Goal: Feedback & Contribution: Contribute content

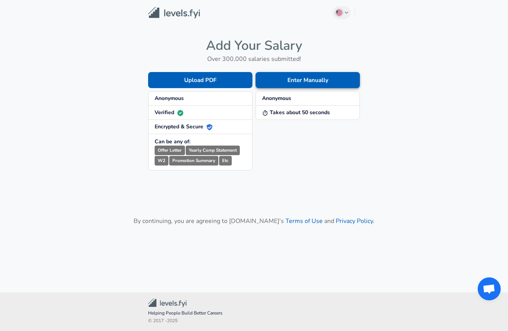
click at [290, 85] on button "Enter Manually" at bounding box center [307, 80] width 104 height 16
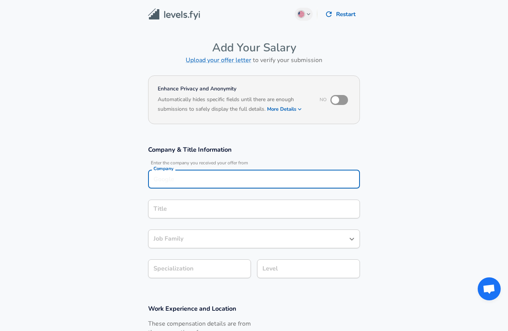
scroll to position [8, 0]
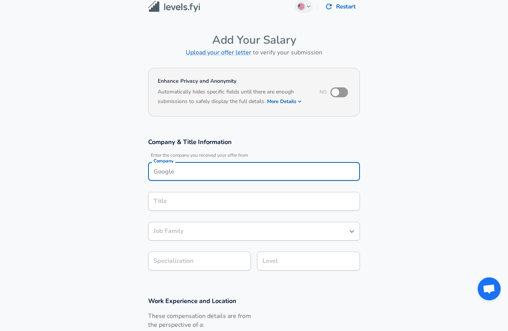
click at [243, 178] on div "Company" at bounding box center [254, 171] width 212 height 19
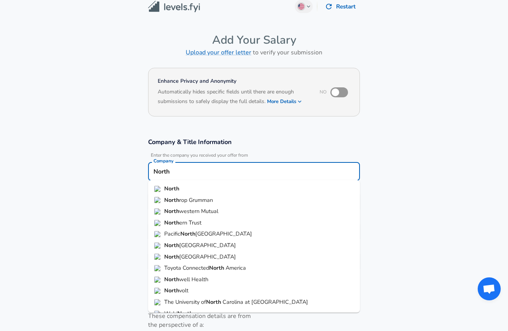
click at [225, 199] on li "North rop Grumman" at bounding box center [254, 201] width 212 height 12
type input "Northrop Grumman"
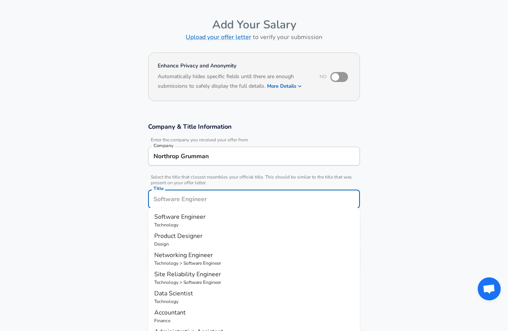
click at [220, 202] on input "Title" at bounding box center [254, 199] width 205 height 12
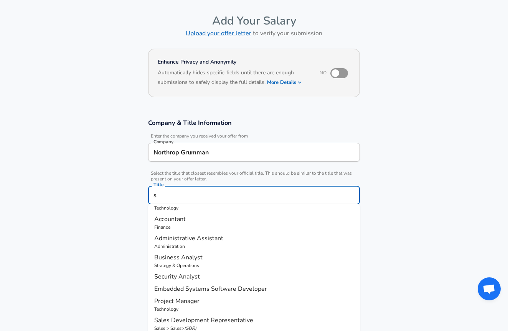
scroll to position [0, 0]
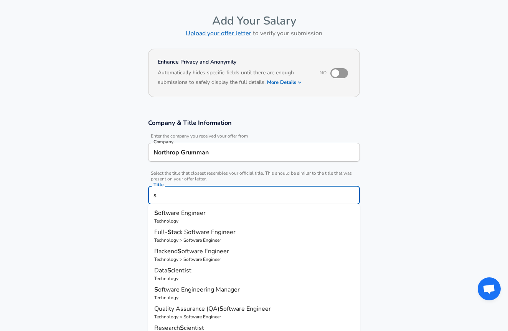
click at [290, 215] on p "S oftware Engineer" at bounding box center [253, 213] width 199 height 9
type input "Software Engineer"
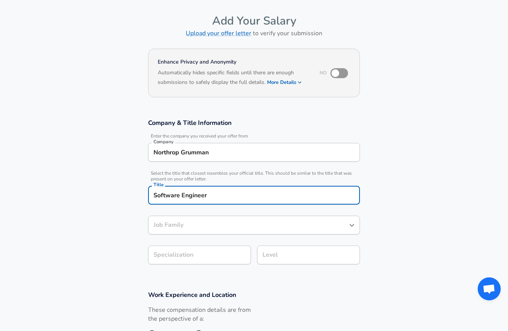
type input "Software Engineer"
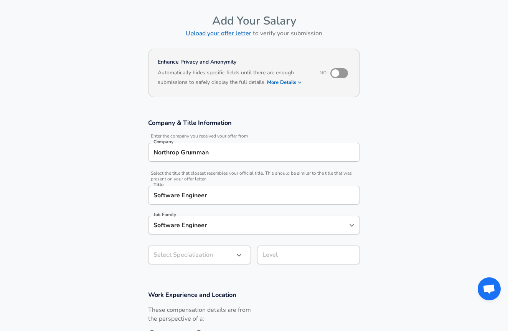
click at [246, 255] on div "​ Select Specialization" at bounding box center [199, 255] width 103 height 19
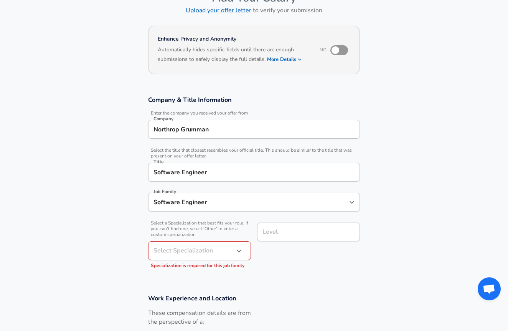
click at [246, 255] on div "​ Select Specialization" at bounding box center [199, 251] width 103 height 19
click at [243, 254] on icon "button" at bounding box center [238, 251] width 9 height 9
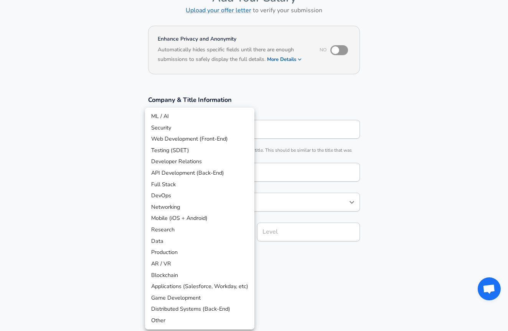
click at [209, 183] on li "Full Stack" at bounding box center [199, 185] width 109 height 12
type input "Full Stack"
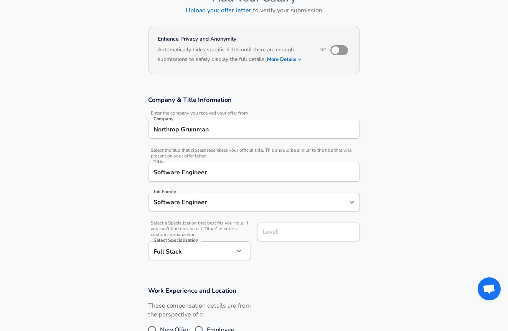
click at [283, 239] on div "Level" at bounding box center [308, 232] width 103 height 19
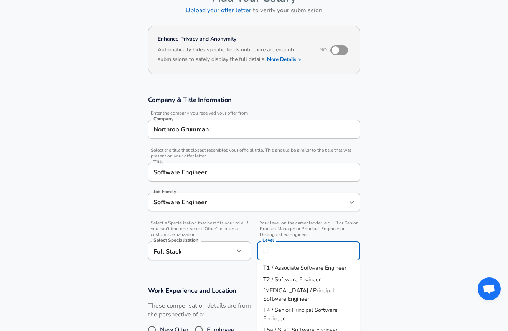
scroll to position [65, 0]
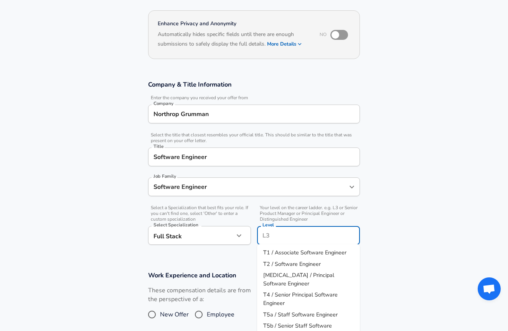
click at [278, 276] on span "[MEDICAL_DATA] / Principal Software Engineer" at bounding box center [298, 280] width 71 height 16
type input "[MEDICAL_DATA] / Principal Software Engineer"
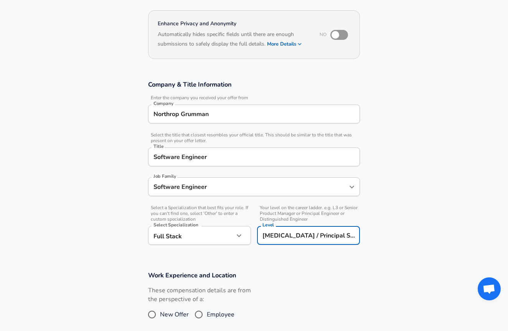
click at [358, 251] on section "Company & Title Information Enter the company you received your offer from Comp…" at bounding box center [254, 166] width 508 height 191
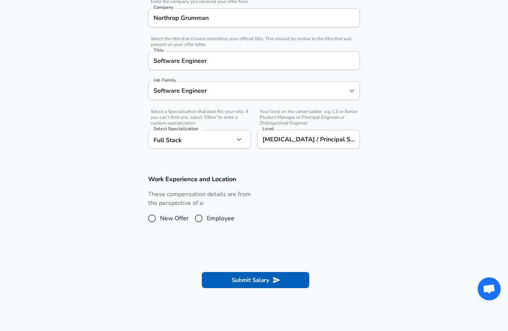
scroll to position [209, 0]
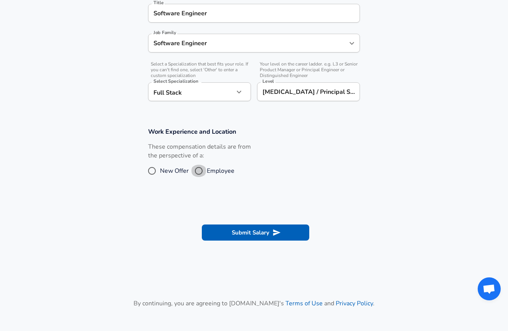
click at [198, 170] on input "Employee" at bounding box center [199, 171] width 16 height 12
radio input "true"
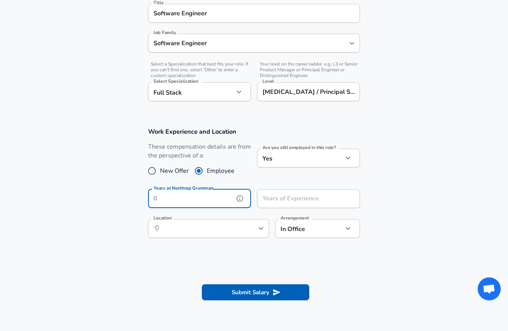
click at [221, 201] on input "Years at Northrop Grumman" at bounding box center [191, 199] width 86 height 19
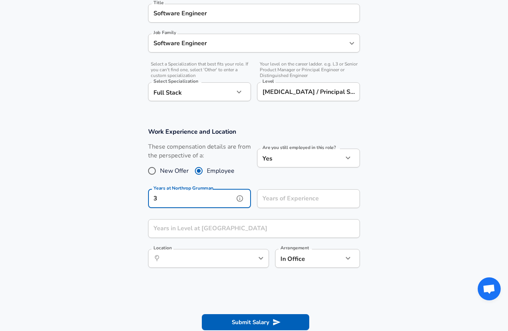
type input "3"
click at [282, 193] on input "Years of Experience" at bounding box center [300, 199] width 86 height 19
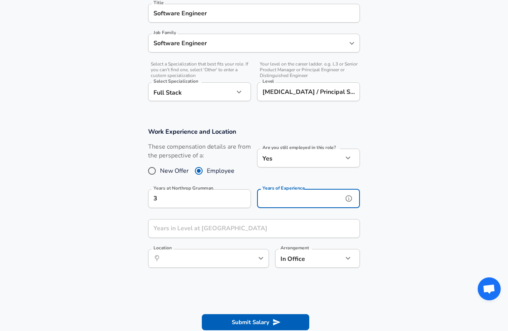
click at [281, 199] on input "Years of Experience" at bounding box center [300, 199] width 86 height 19
type input "4"
click at [263, 231] on input "Years in Level at [GEOGRAPHIC_DATA]" at bounding box center [245, 228] width 195 height 19
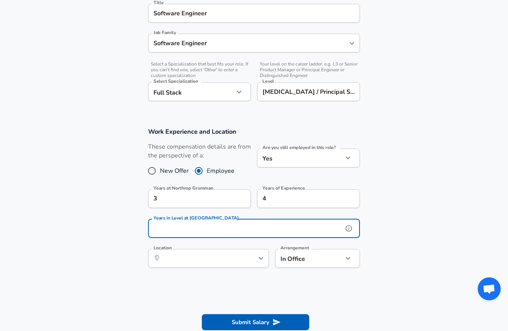
type input "0"
type input "1"
click at [193, 260] on input "Location" at bounding box center [200, 259] width 79 height 12
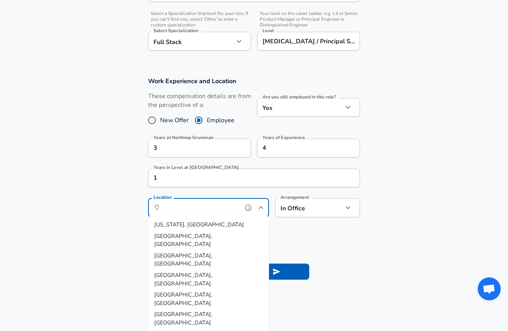
scroll to position [290, 0]
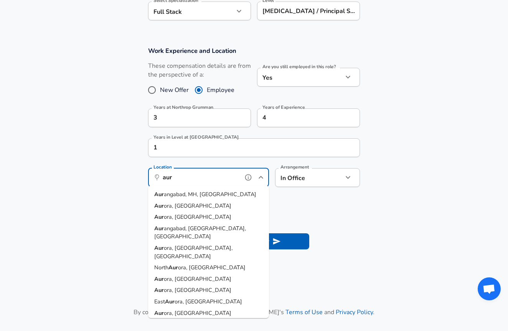
click at [187, 202] on li "Aur ora, CO" at bounding box center [208, 206] width 121 height 12
type input "Aurora, [GEOGRAPHIC_DATA]"
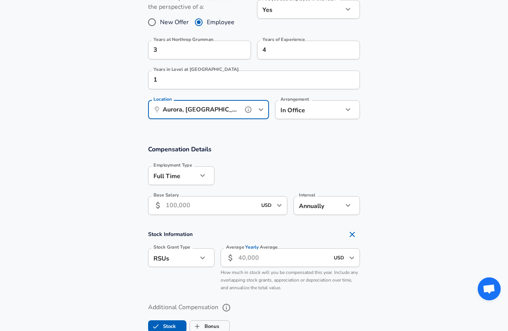
scroll to position [404, 0]
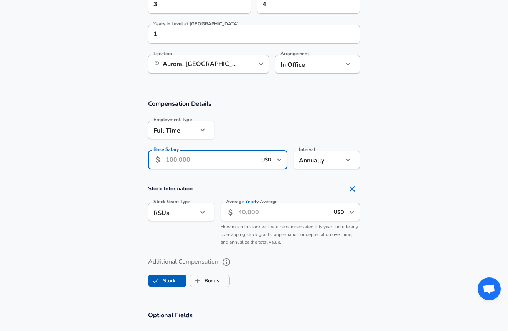
click at [237, 159] on input "Base Salary" at bounding box center [211, 160] width 91 height 19
type input "125,500"
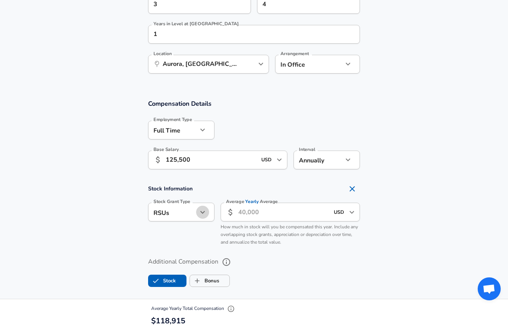
click at [206, 209] on icon "button" at bounding box center [202, 212] width 9 height 9
click at [187, 252] on li "None" at bounding box center [181, 252] width 66 height 12
type input "none"
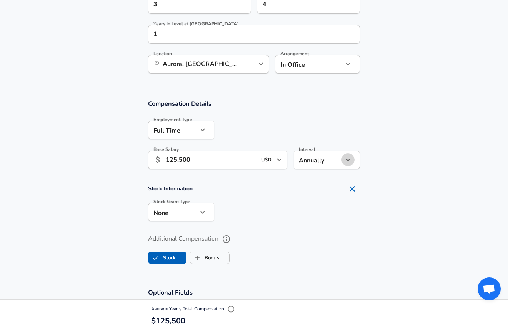
click at [349, 157] on icon "button" at bounding box center [347, 159] width 9 height 9
click at [368, 143] on div at bounding box center [254, 165] width 508 height 331
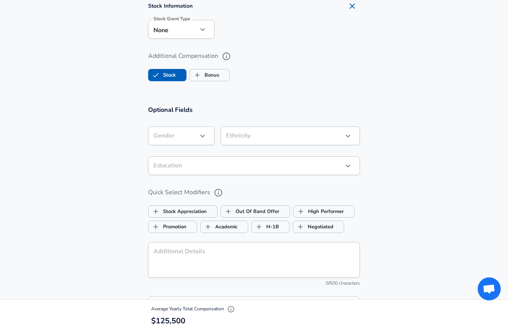
scroll to position [590, 0]
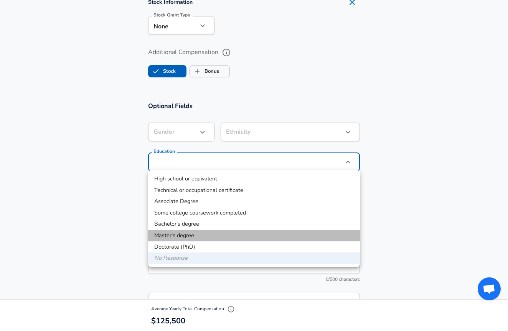
click at [216, 232] on li "Master's degree" at bounding box center [254, 236] width 212 height 12
type input "Masters degree"
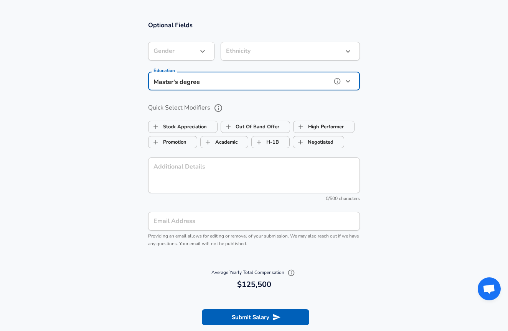
scroll to position [802, 0]
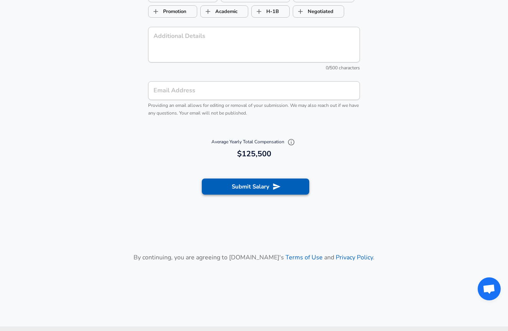
click at [221, 189] on button "Submit Salary" at bounding box center [255, 187] width 107 height 16
